Goal: Information Seeking & Learning: Learn about a topic

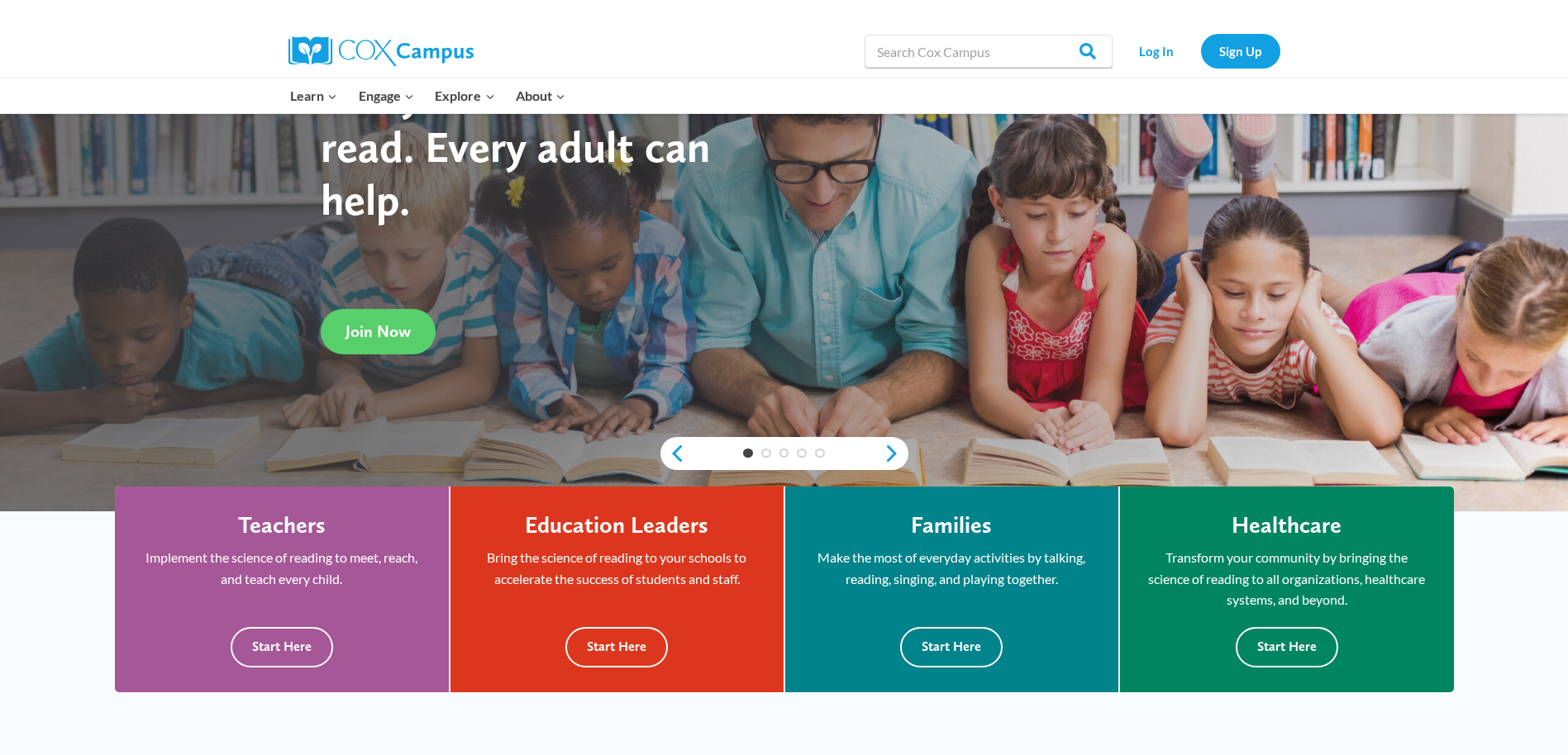
scroll to position [248, 0]
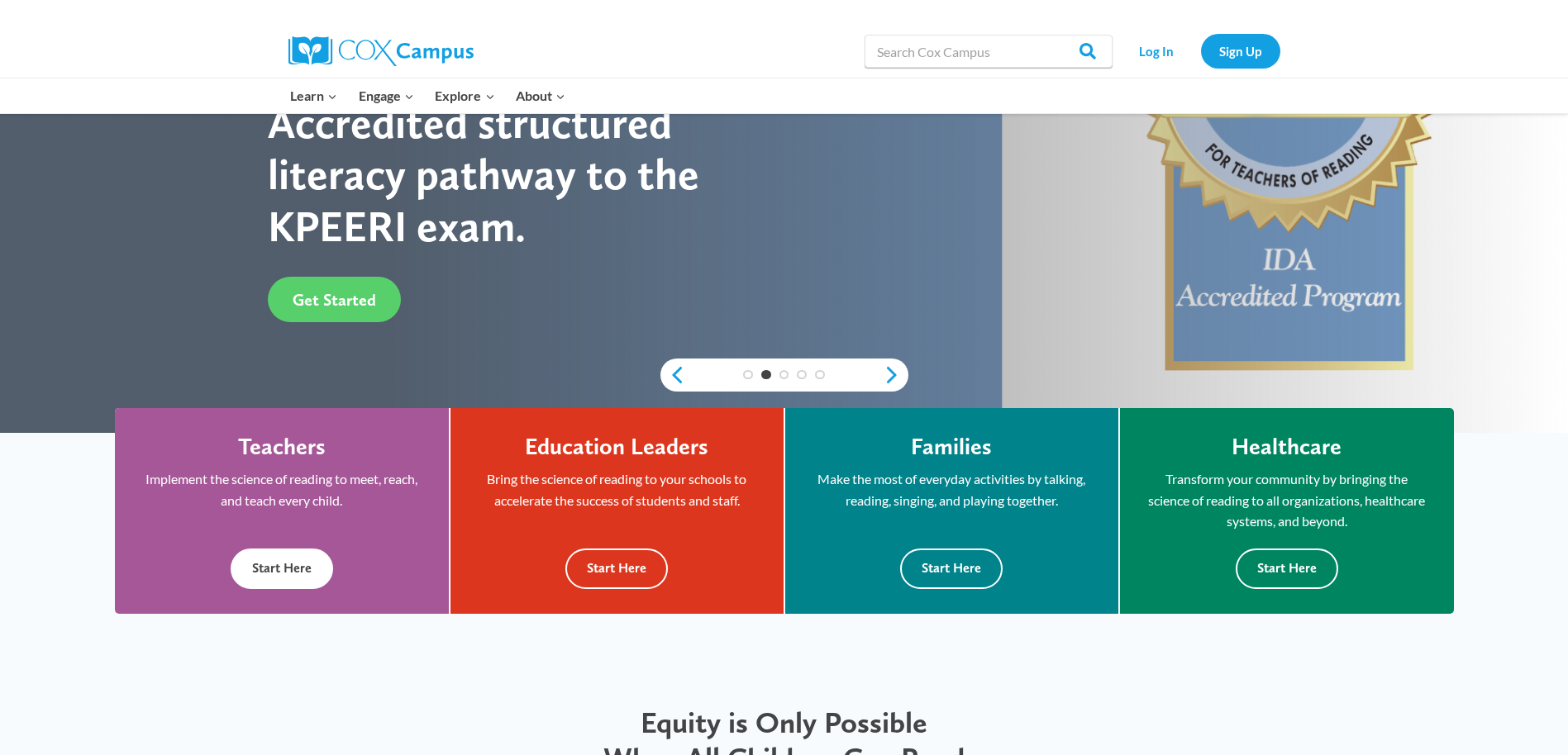
click at [291, 580] on button "Start Here" at bounding box center [281, 569] width 103 height 41
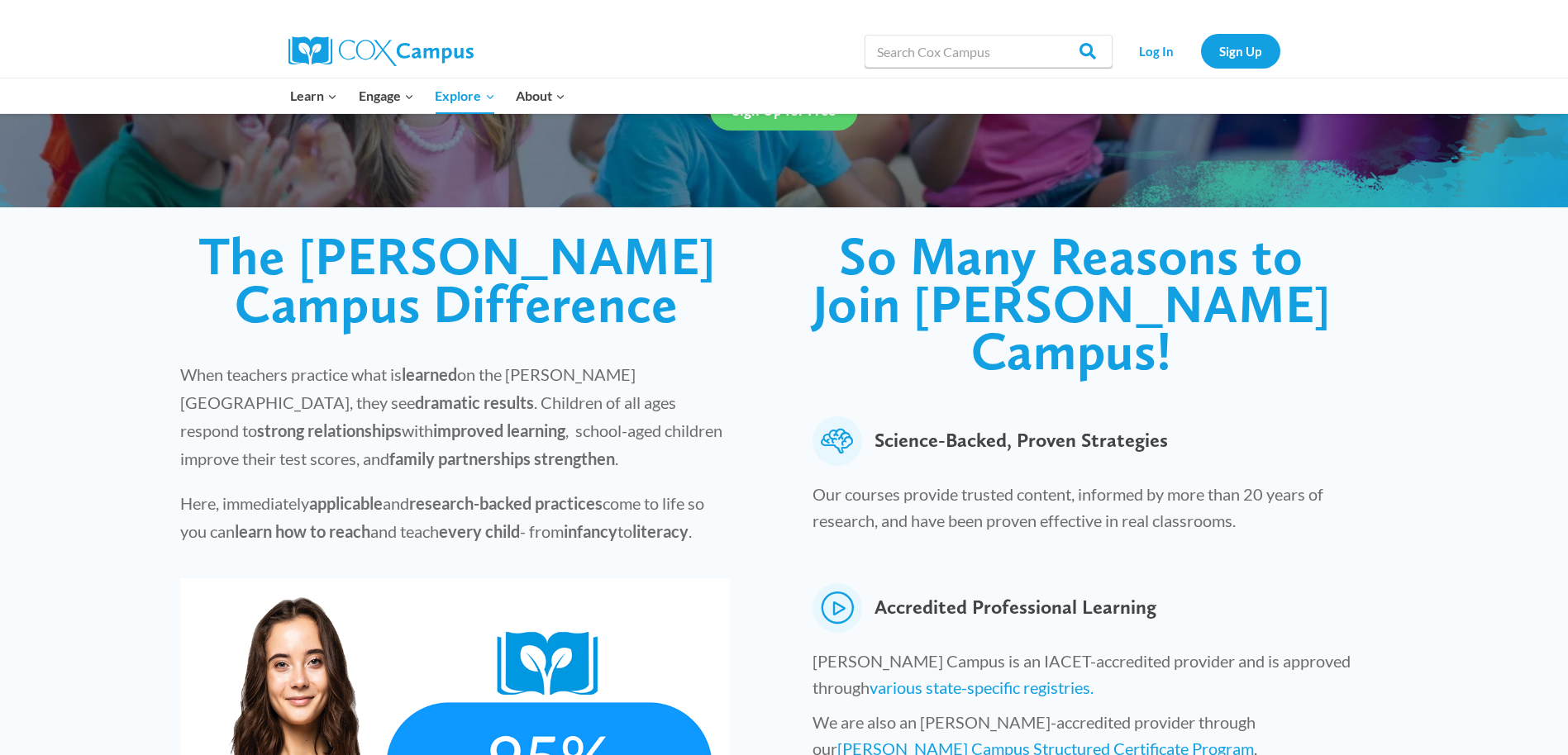
scroll to position [413, 0]
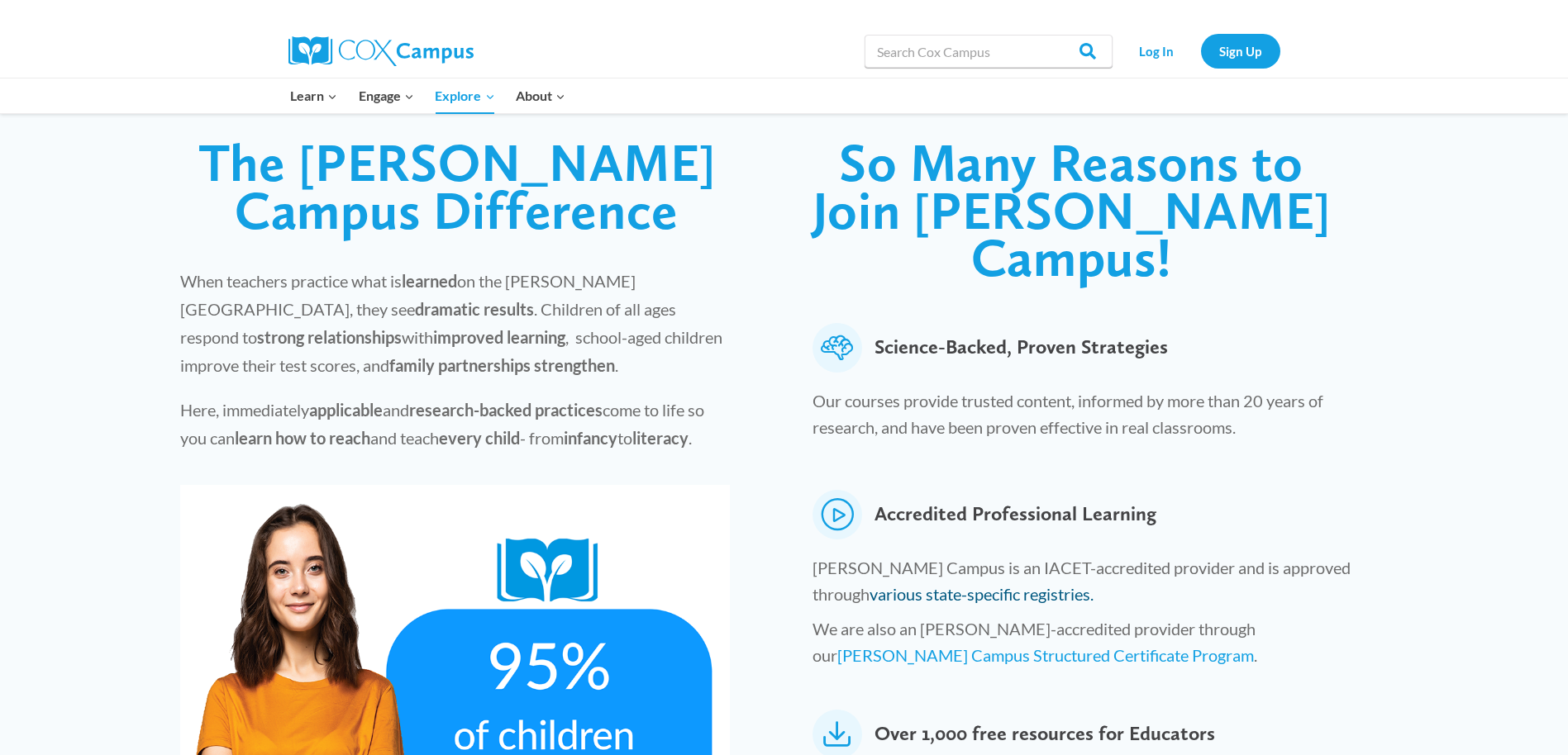
click at [869, 584] on link "various state-specific registries." at bounding box center [981, 594] width 224 height 20
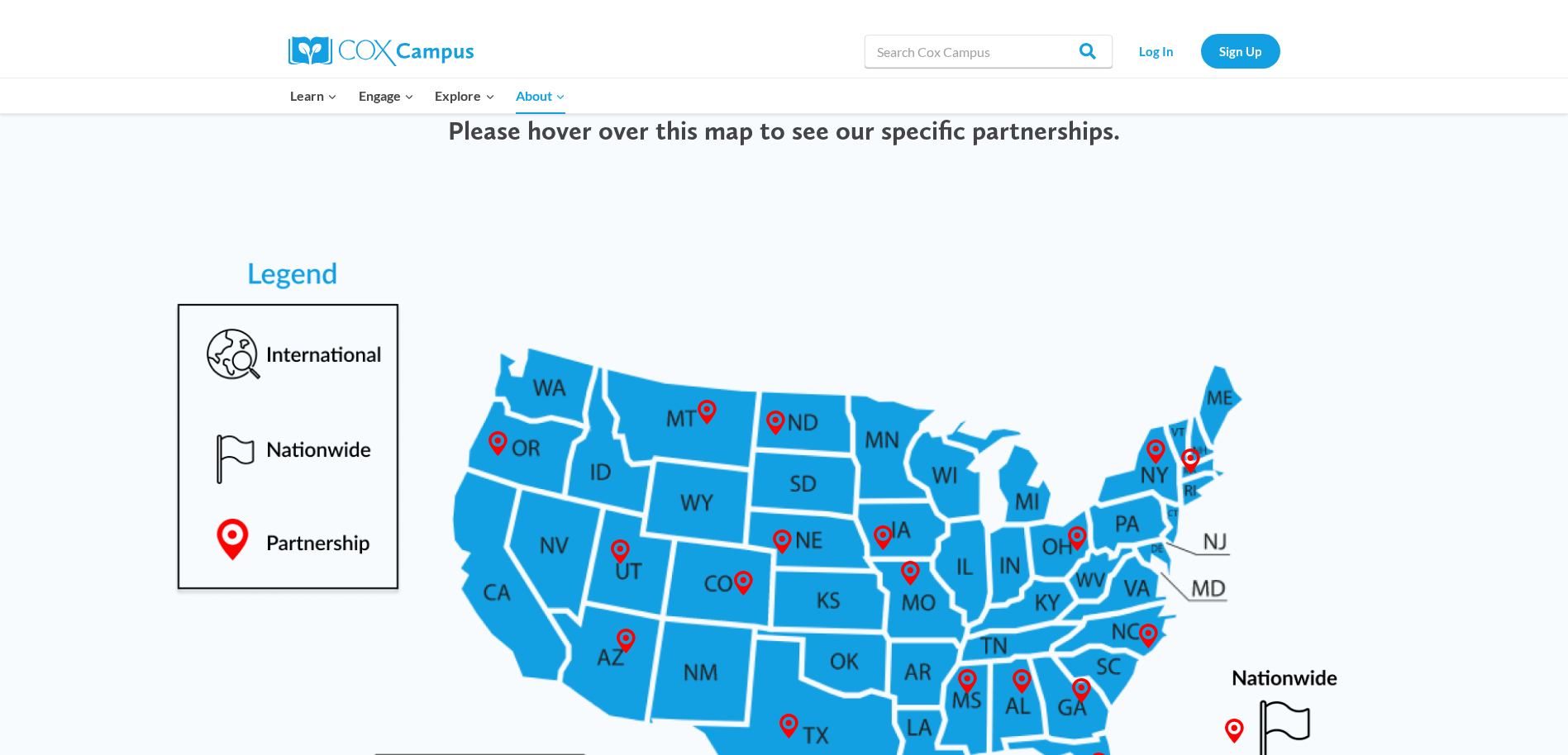
scroll to position [661, 0]
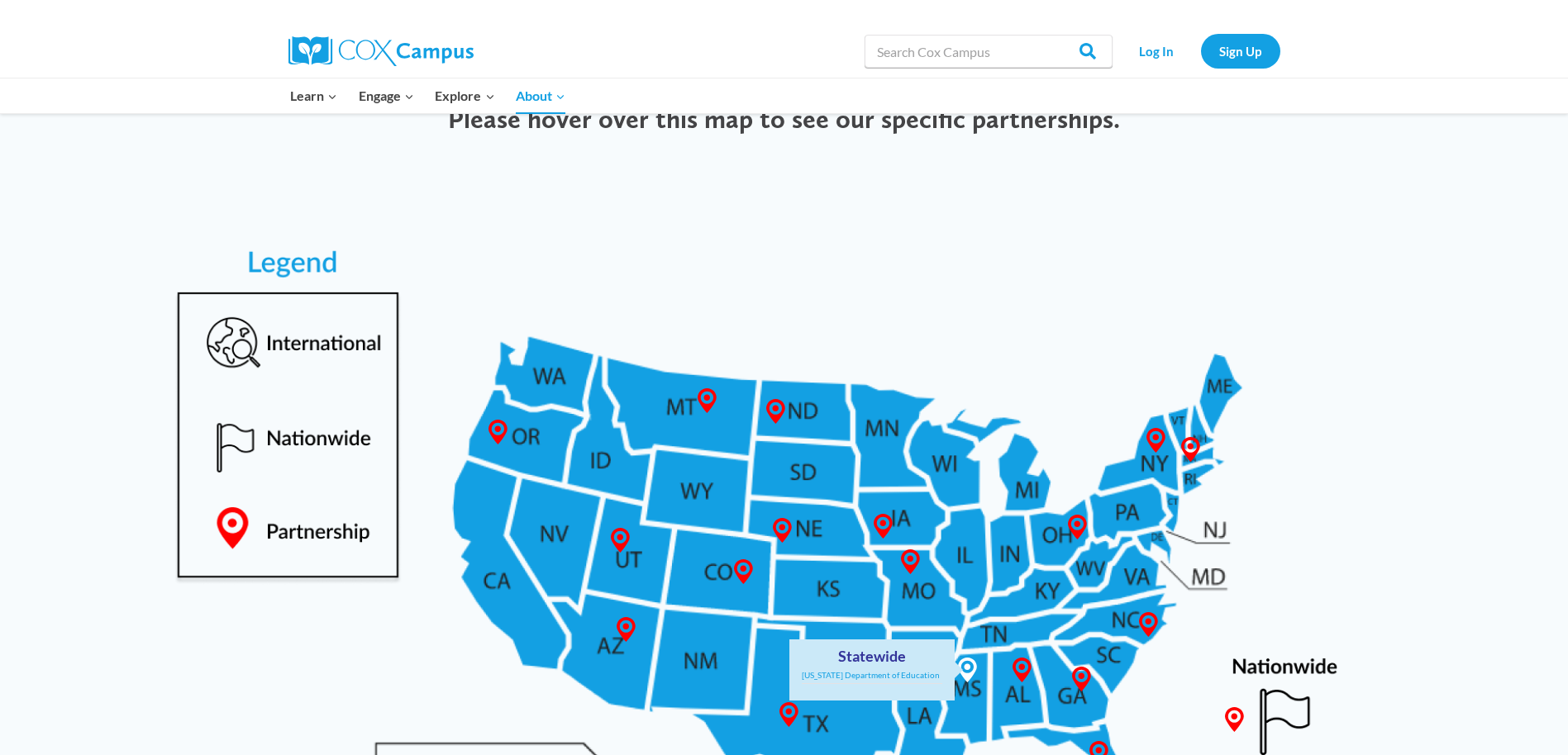
click at [967, 676] on icon at bounding box center [967, 670] width 25 height 25
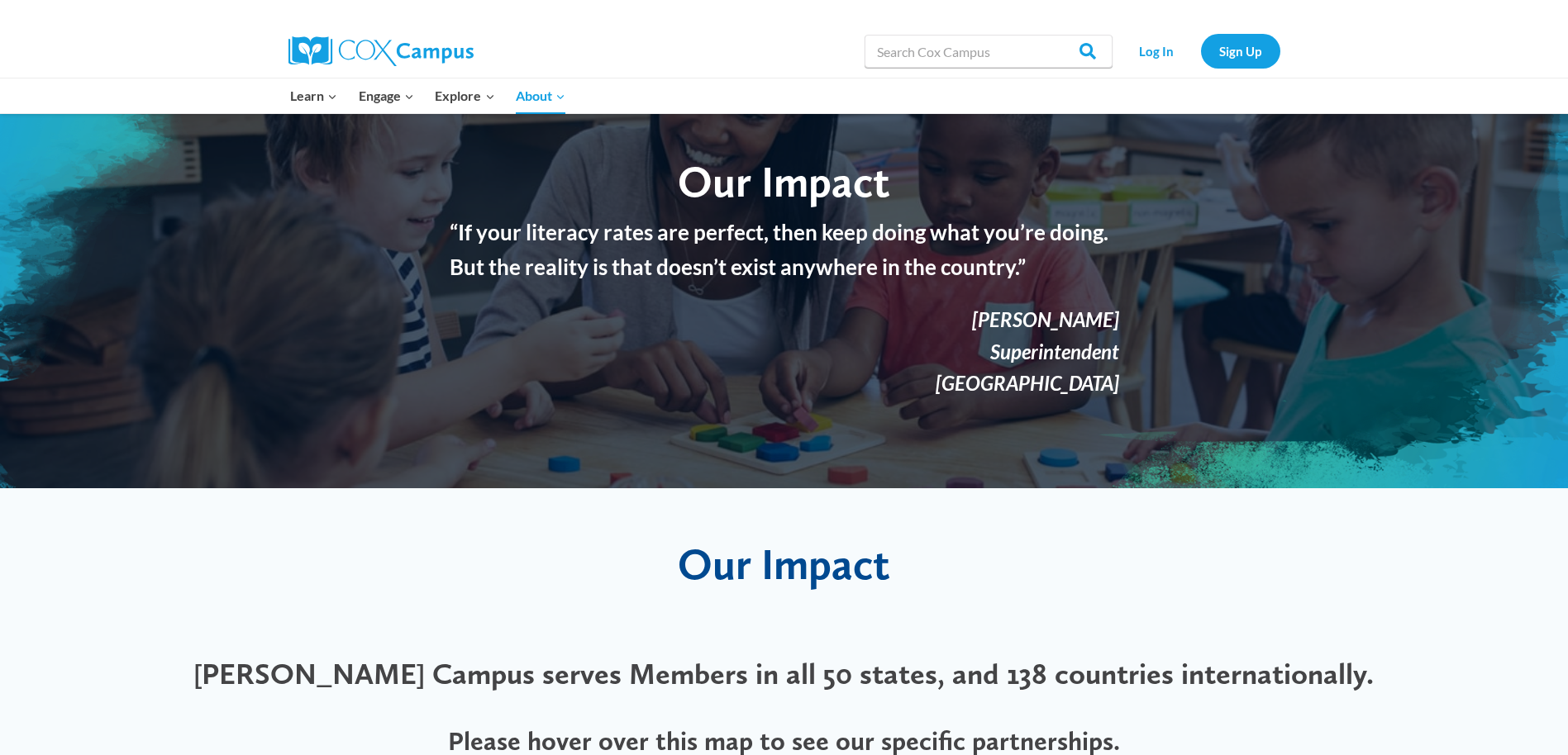
scroll to position [0, 0]
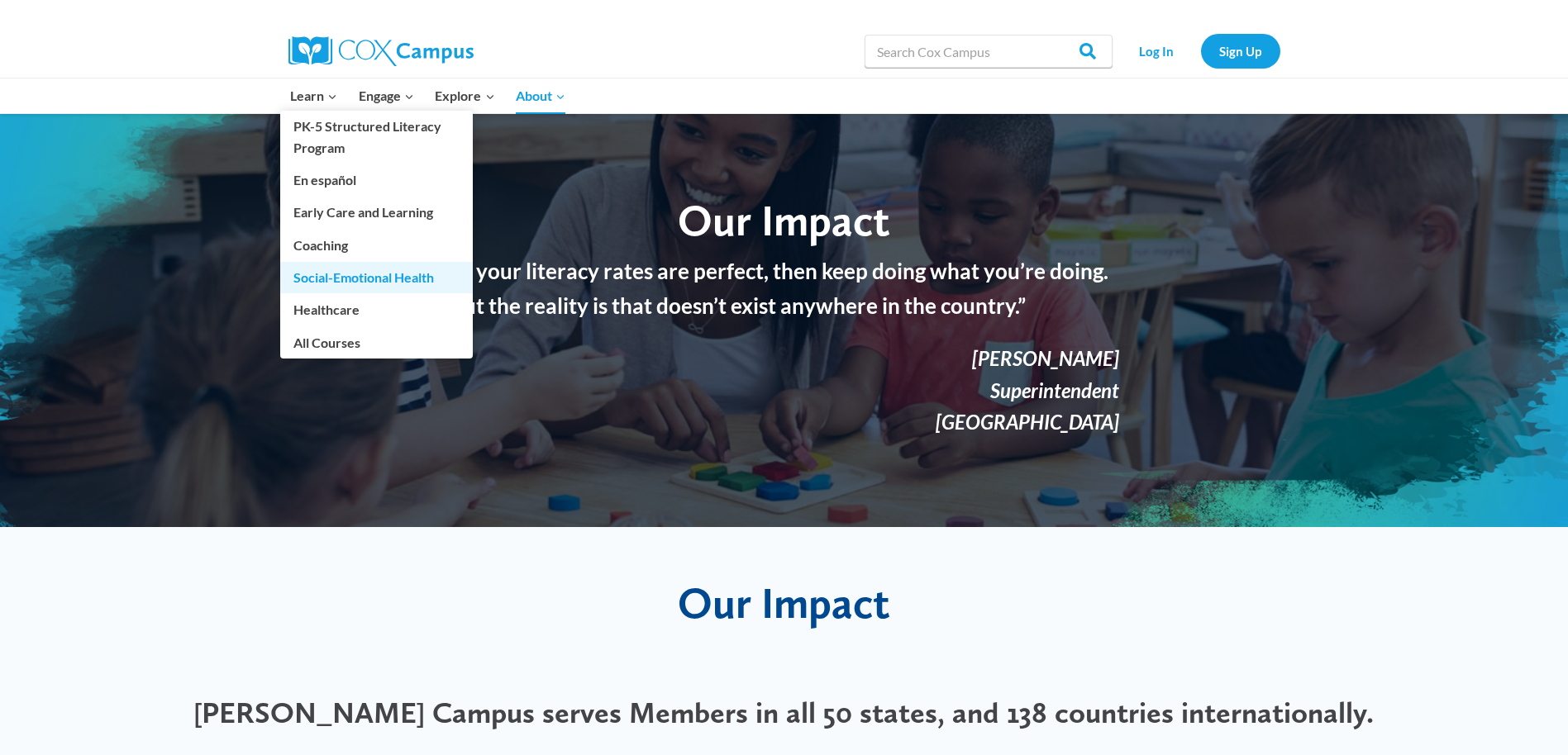
click at [373, 280] on link "Social-Emotional Health" at bounding box center [376, 278] width 192 height 31
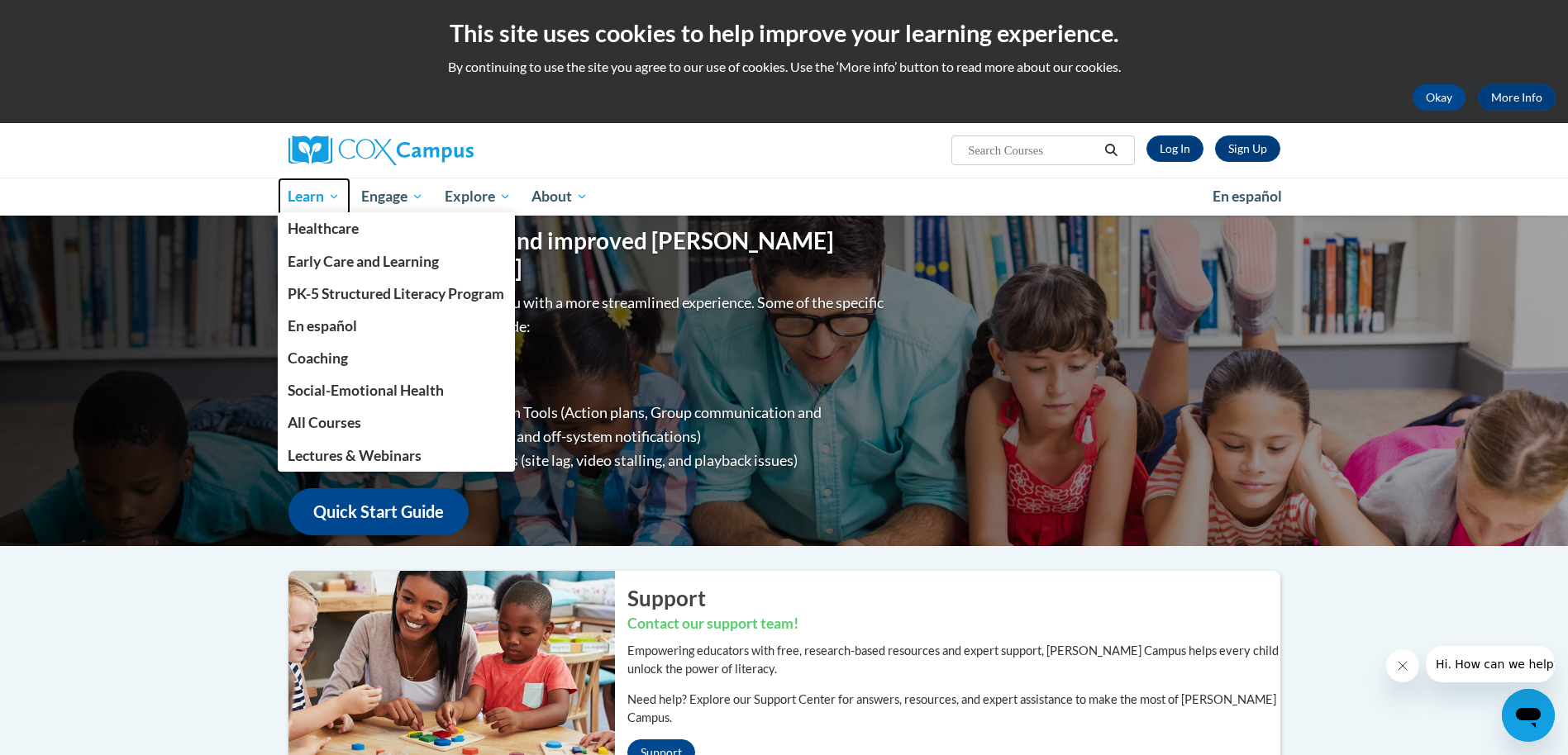
click at [339, 200] on span "Learn" at bounding box center [313, 196] width 52 height 20
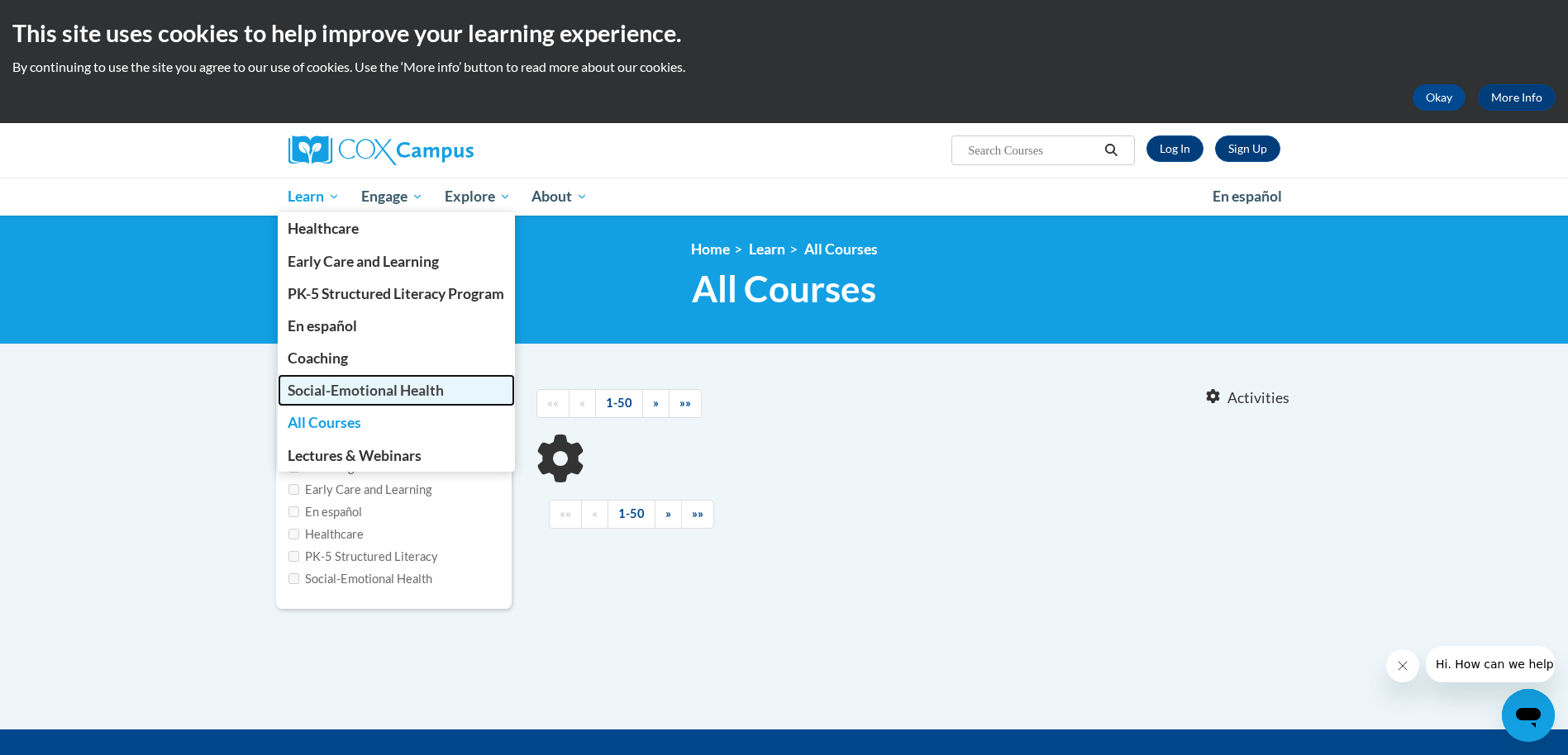
click at [340, 387] on span "Social-Emotional Health" at bounding box center [365, 390] width 156 height 17
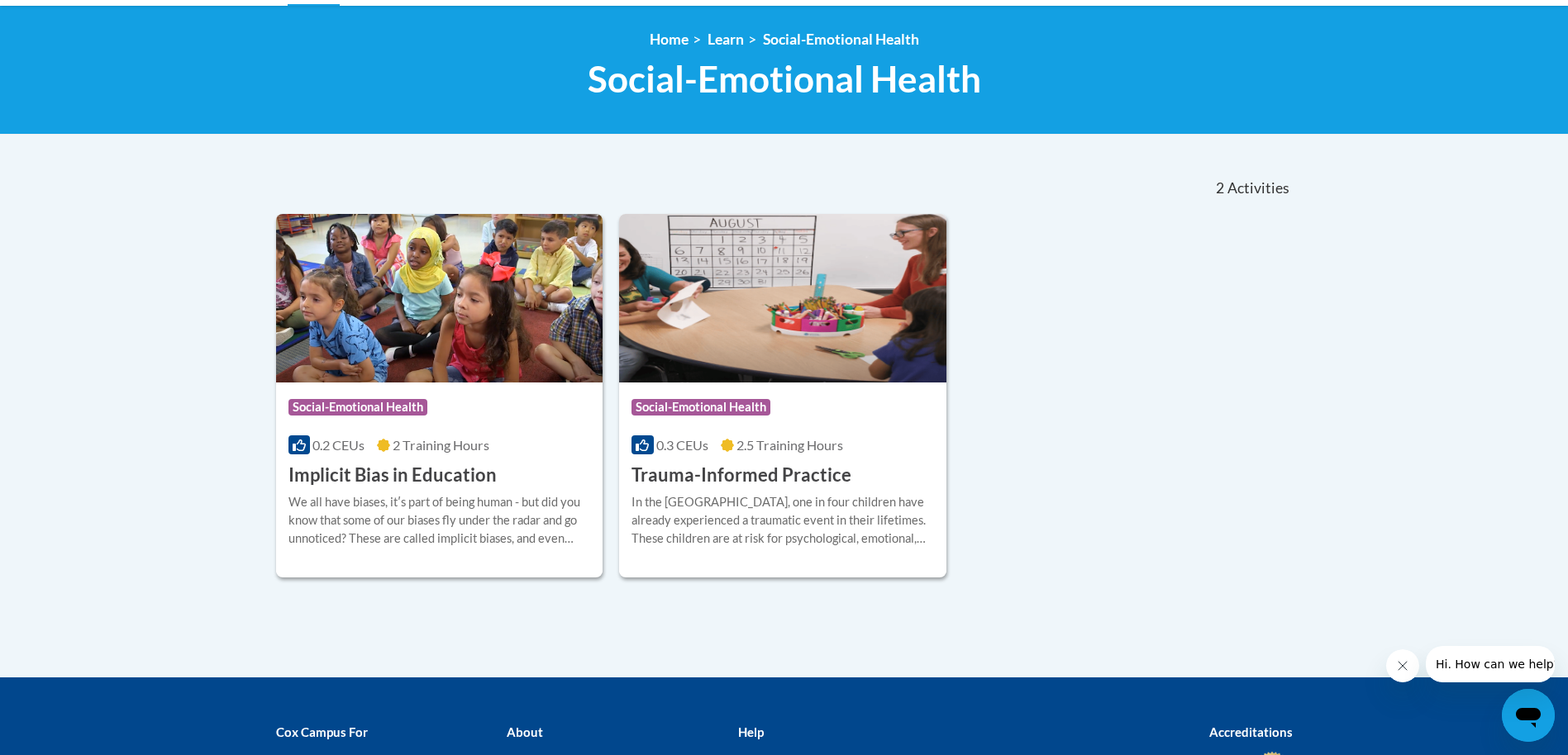
scroll to position [248, 0]
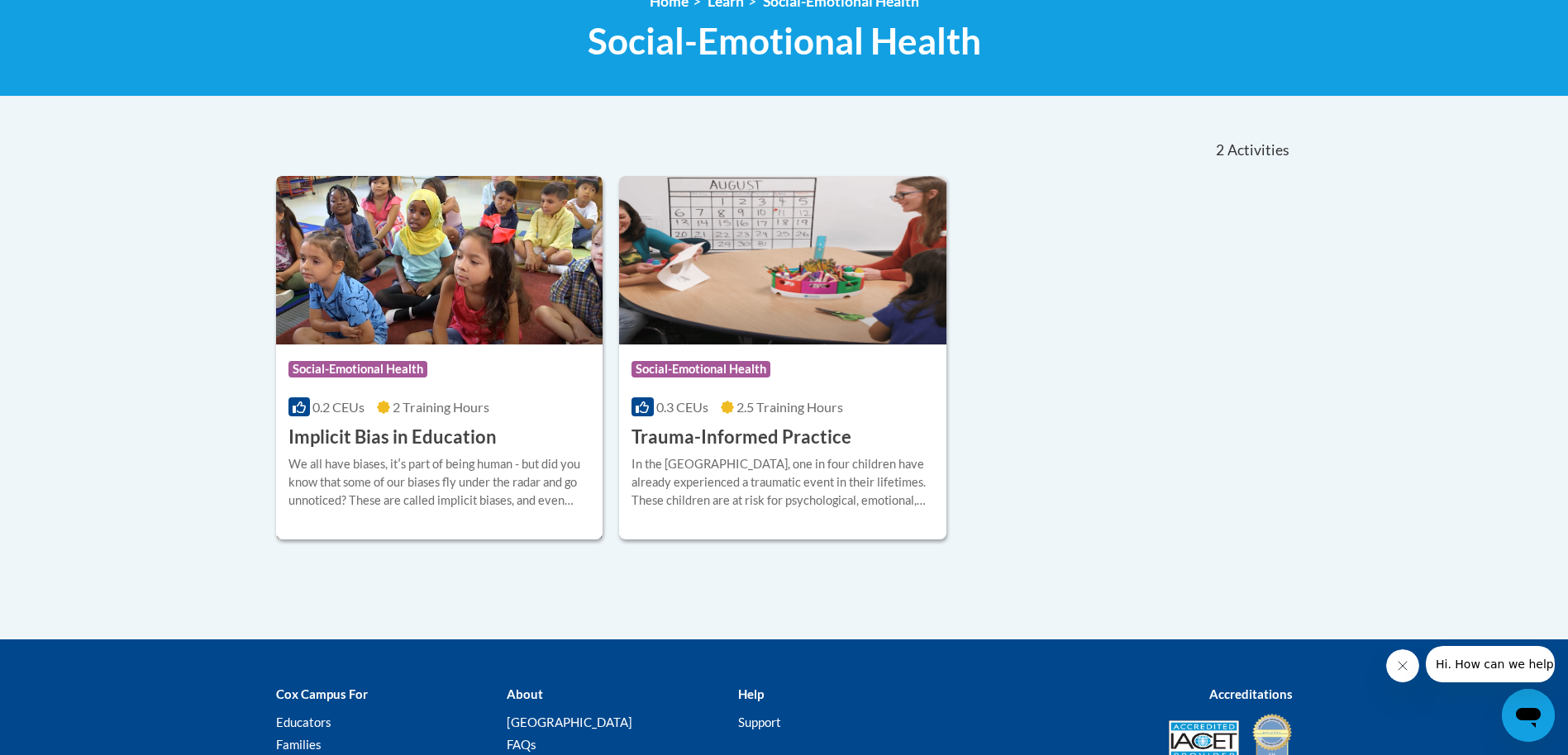
click at [353, 367] on span "Social-Emotional Health" at bounding box center [357, 368] width 139 height 16
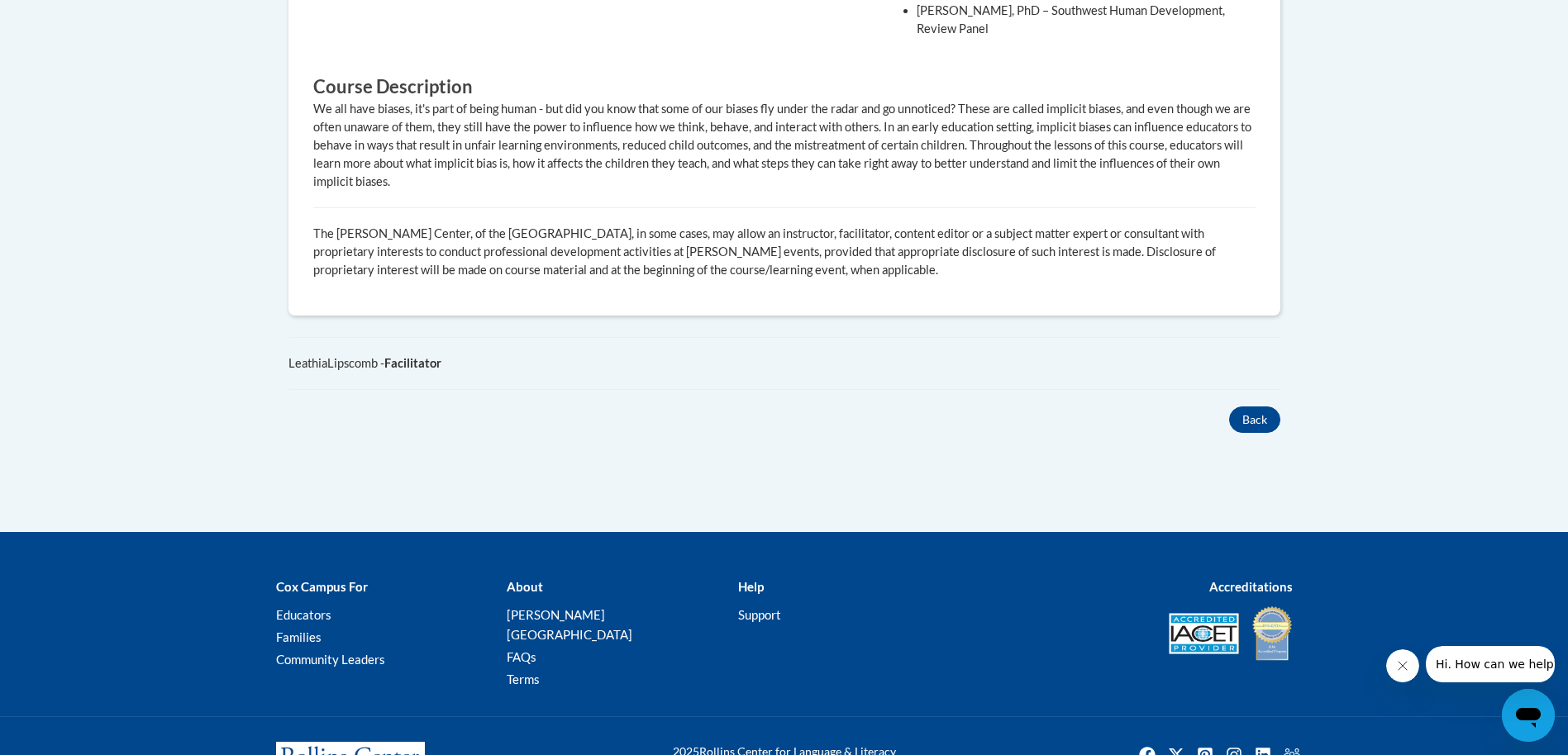
scroll to position [1218, 0]
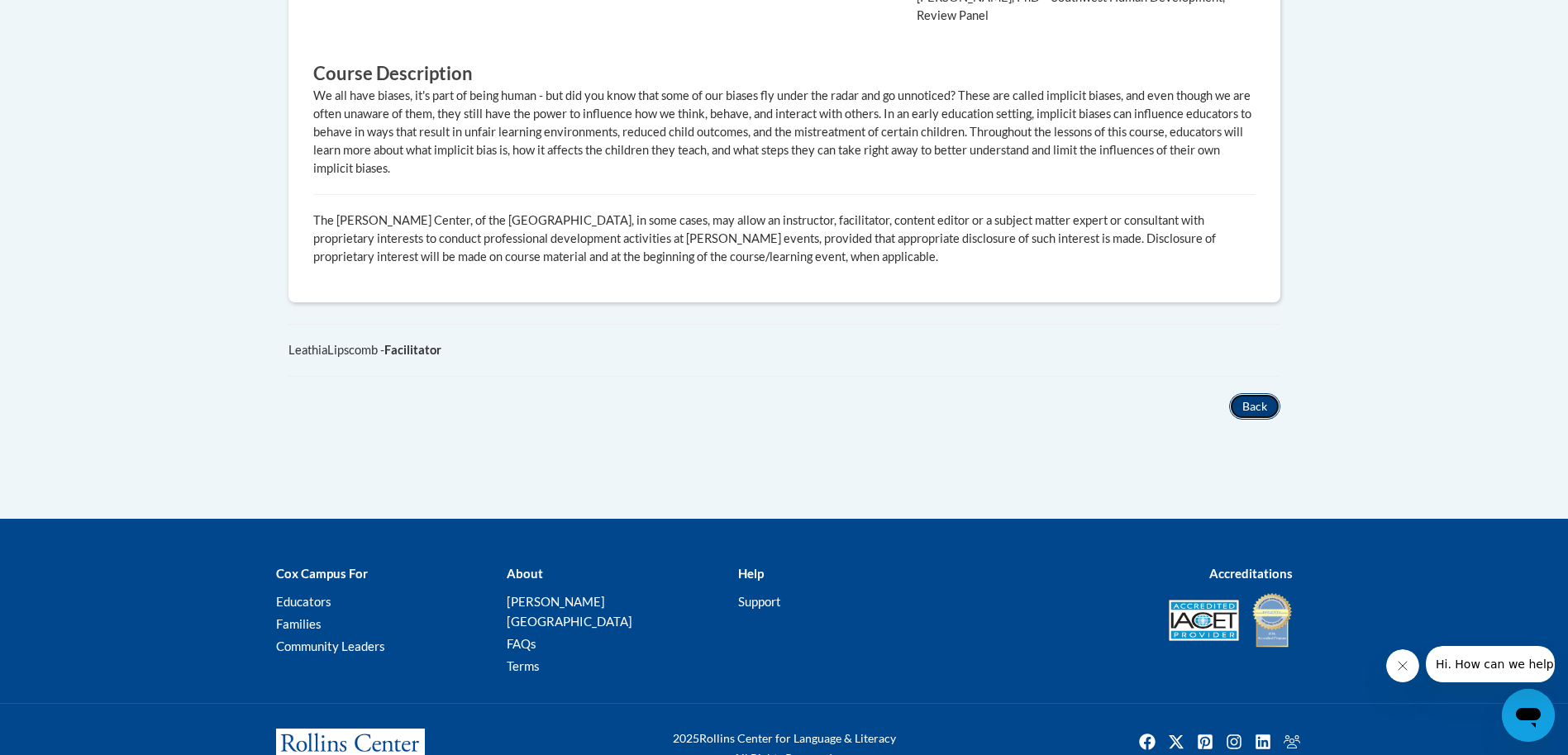
click at [1252, 393] on button "Back" at bounding box center [1254, 406] width 51 height 27
